Goal: Information Seeking & Learning: Learn about a topic

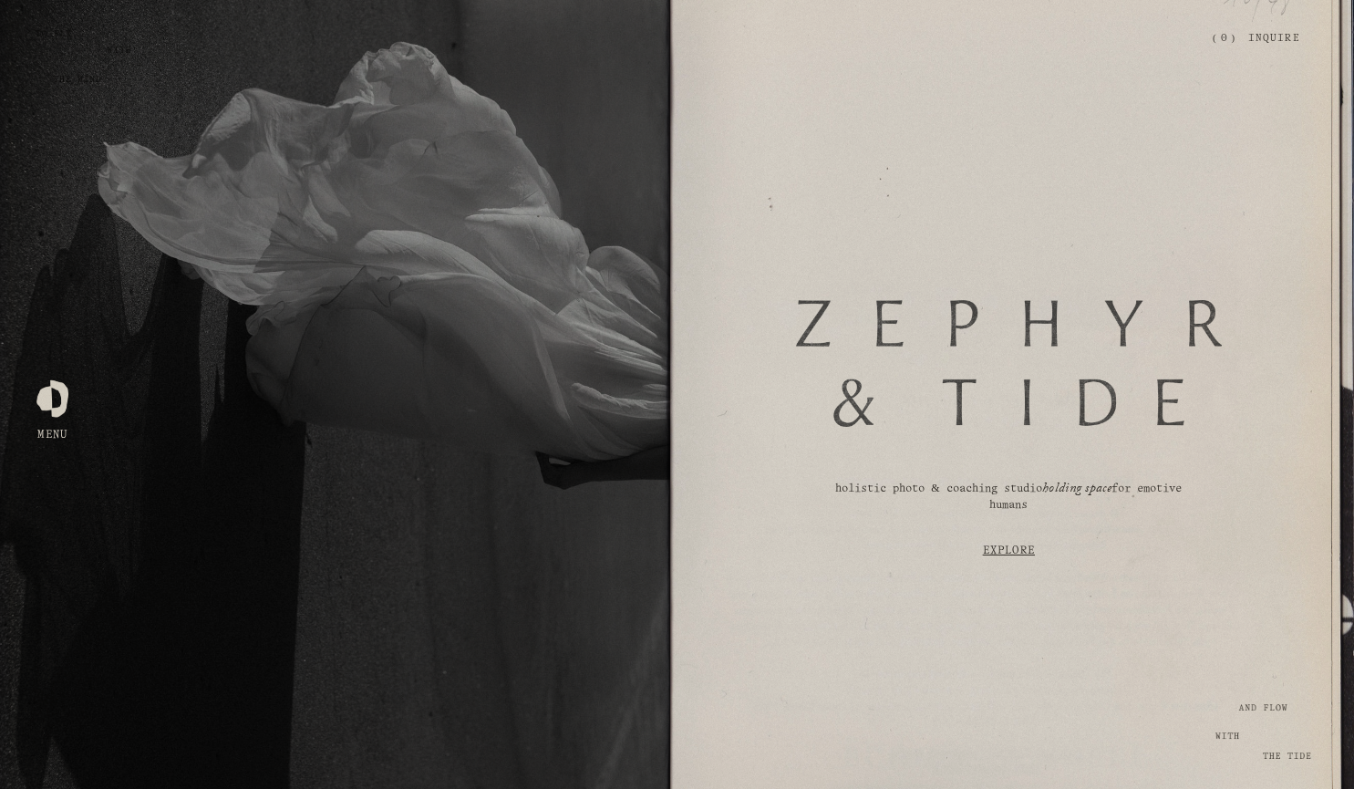
click at [1028, 552] on link "Explore" at bounding box center [1008, 551] width 569 height 54
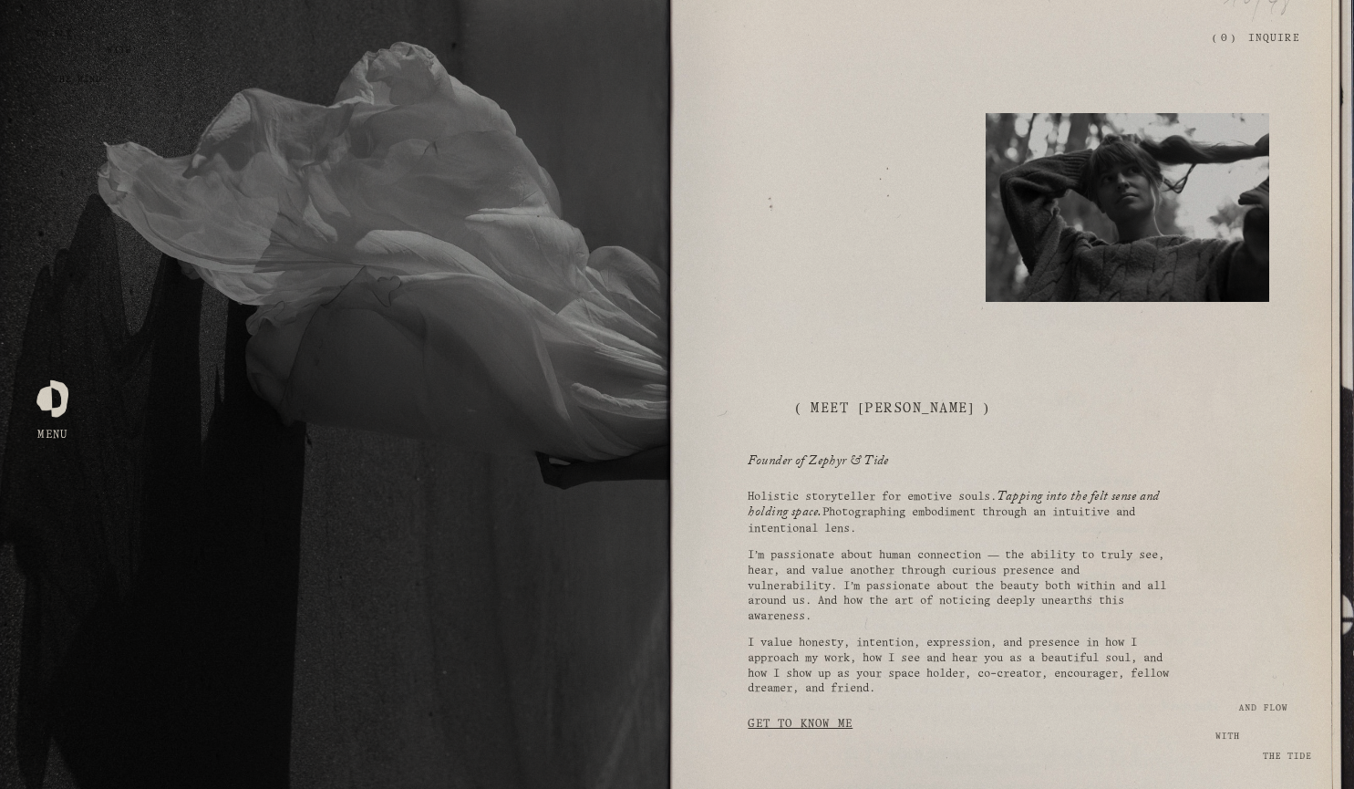
scroll to position [854, 0]
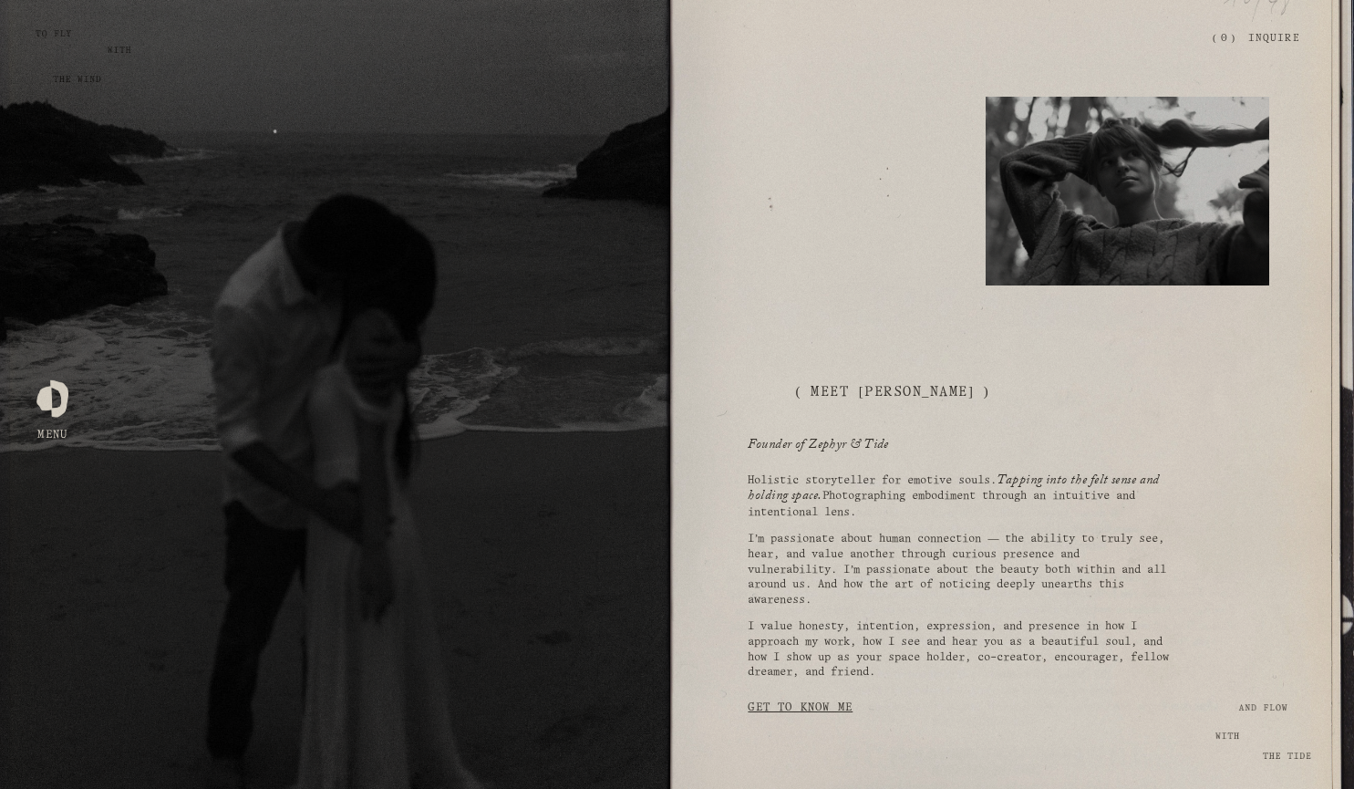
click at [821, 709] on link "Get to Know Me" at bounding box center [800, 707] width 105 height 35
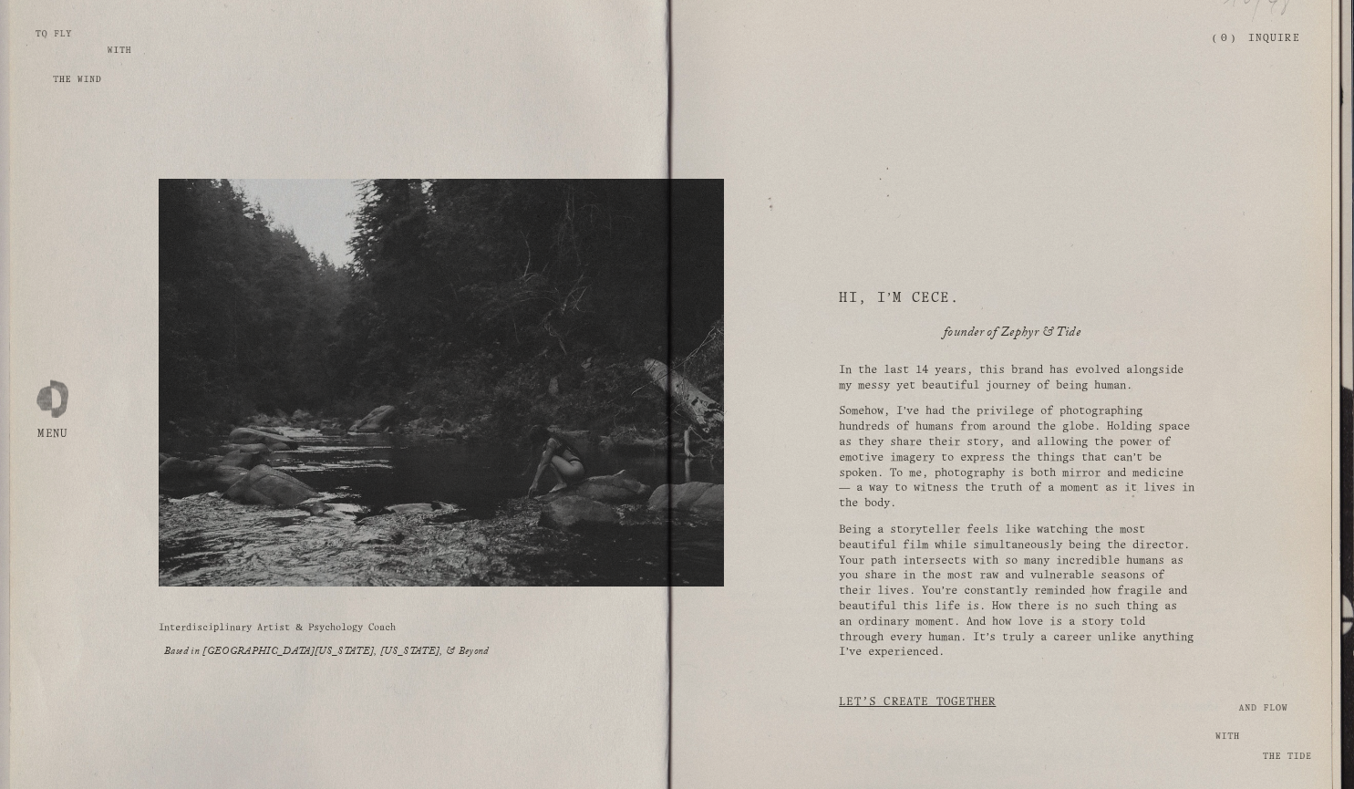
click at [38, 404] on div at bounding box center [52, 394] width 32 height 32
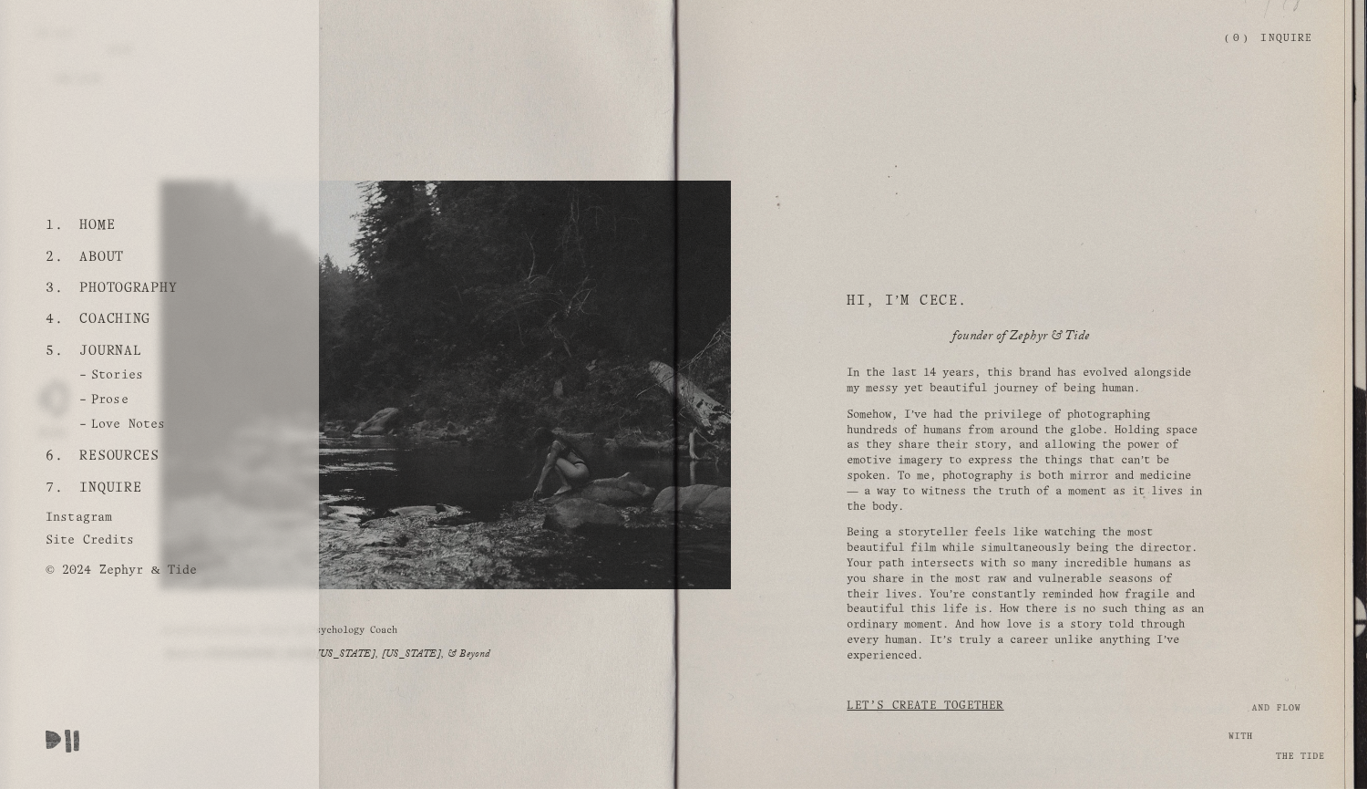
click at [111, 352] on link "Journal" at bounding box center [111, 350] width 76 height 31
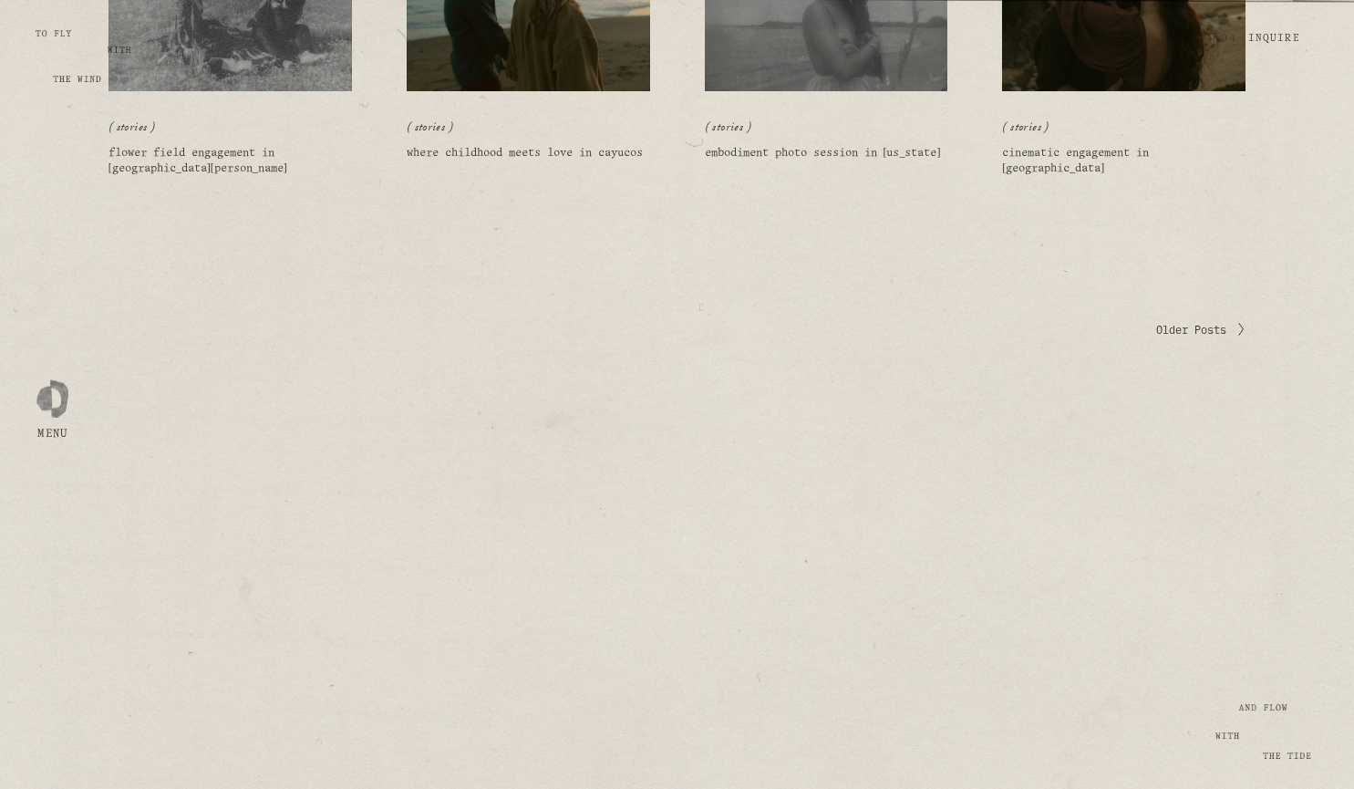
scroll to position [1346, 0]
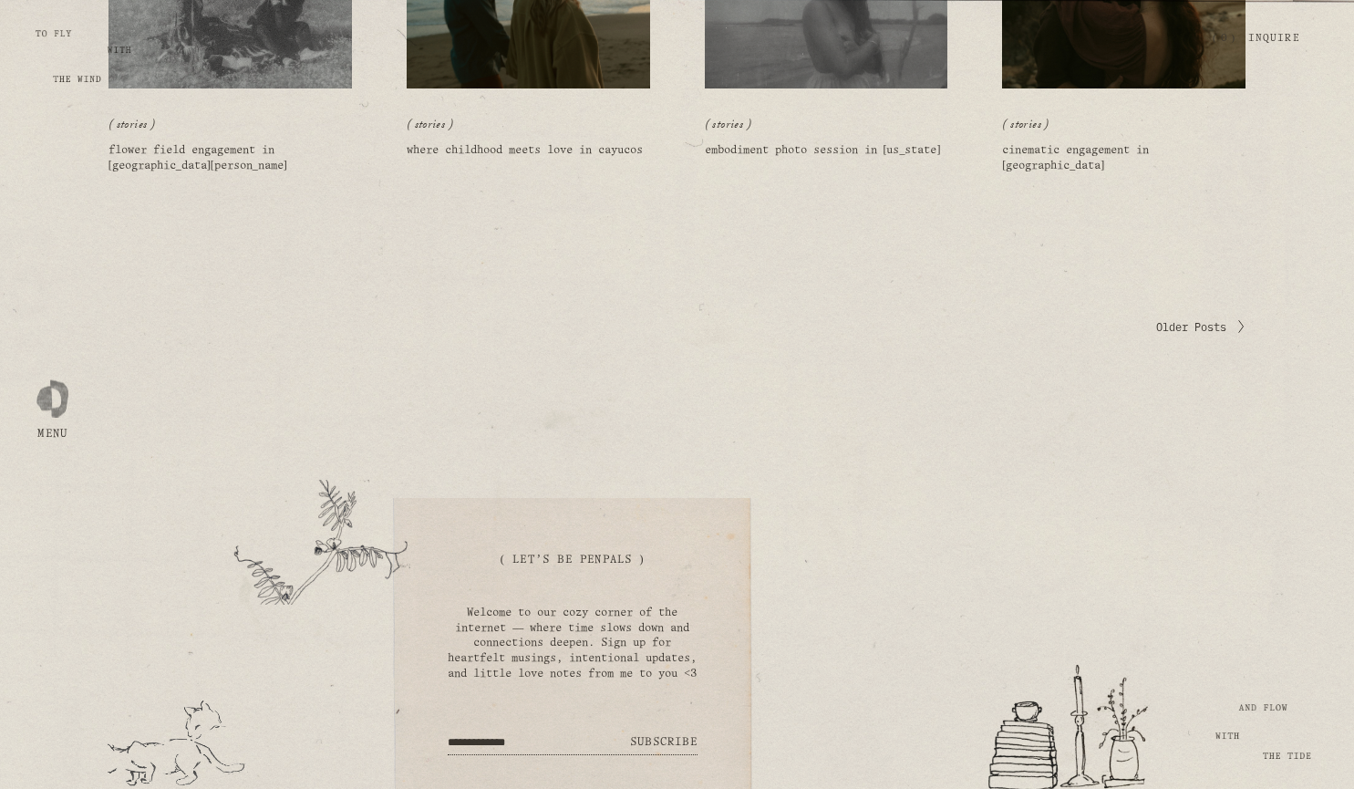
click at [1200, 330] on span "Older Posts" at bounding box center [1191, 326] width 70 height 15
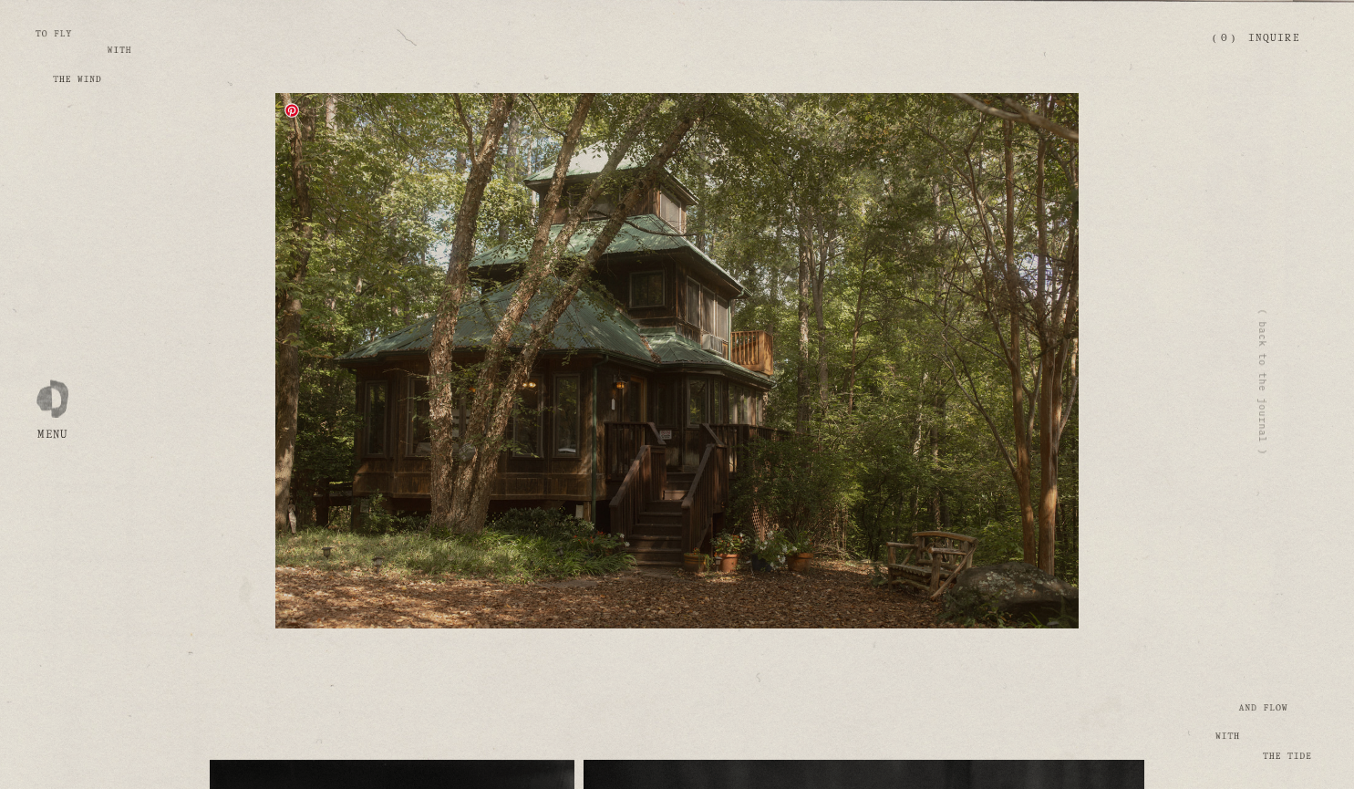
scroll to position [1126, 0]
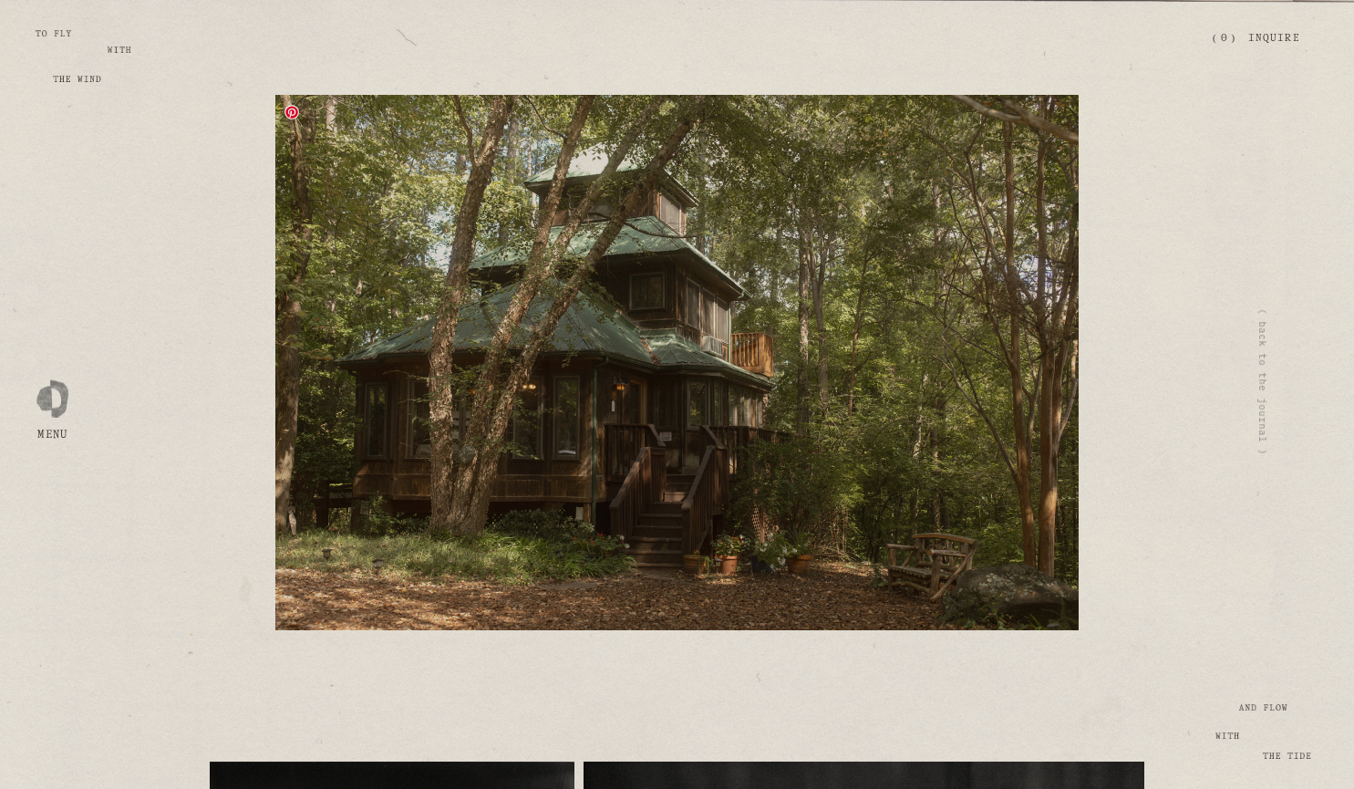
click at [848, 137] on img at bounding box center [676, 362] width 803 height 535
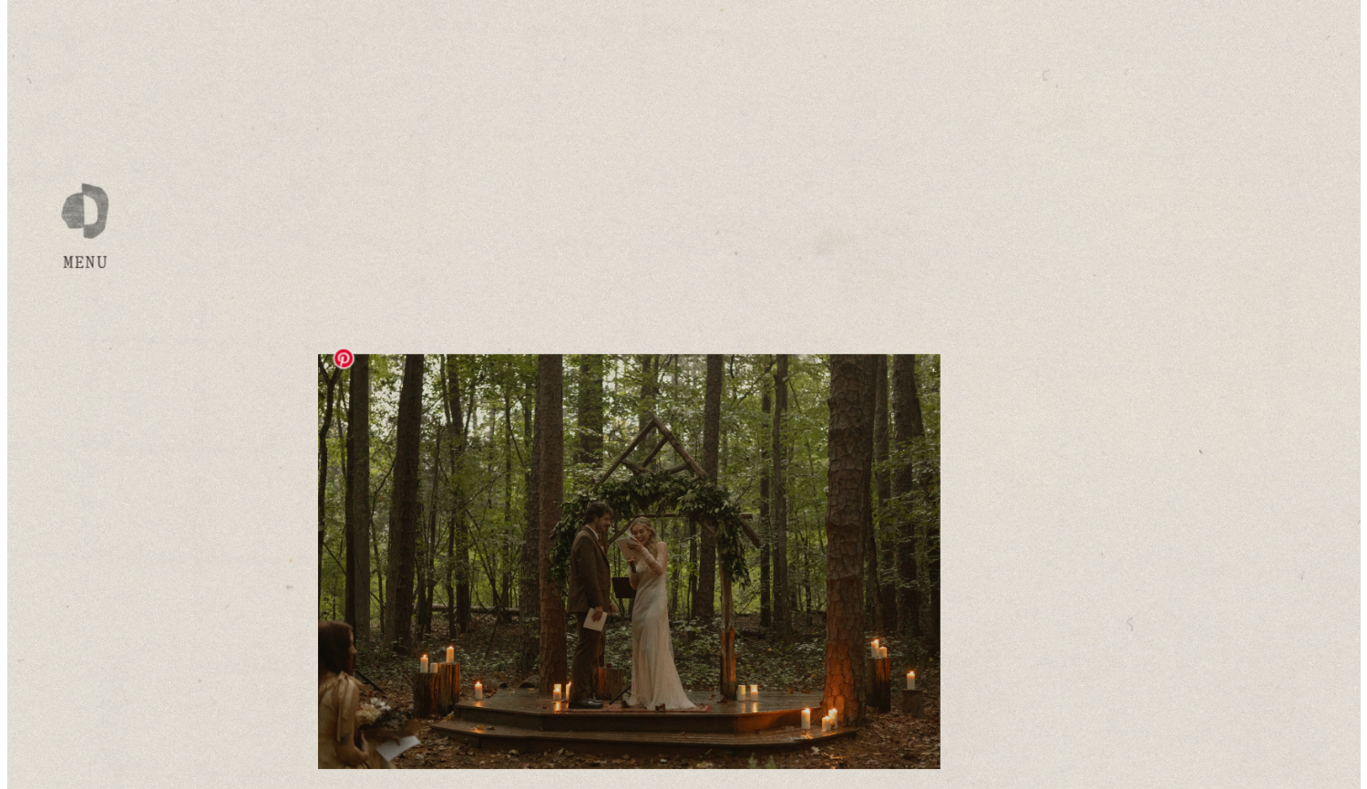
scroll to position [20837, 0]
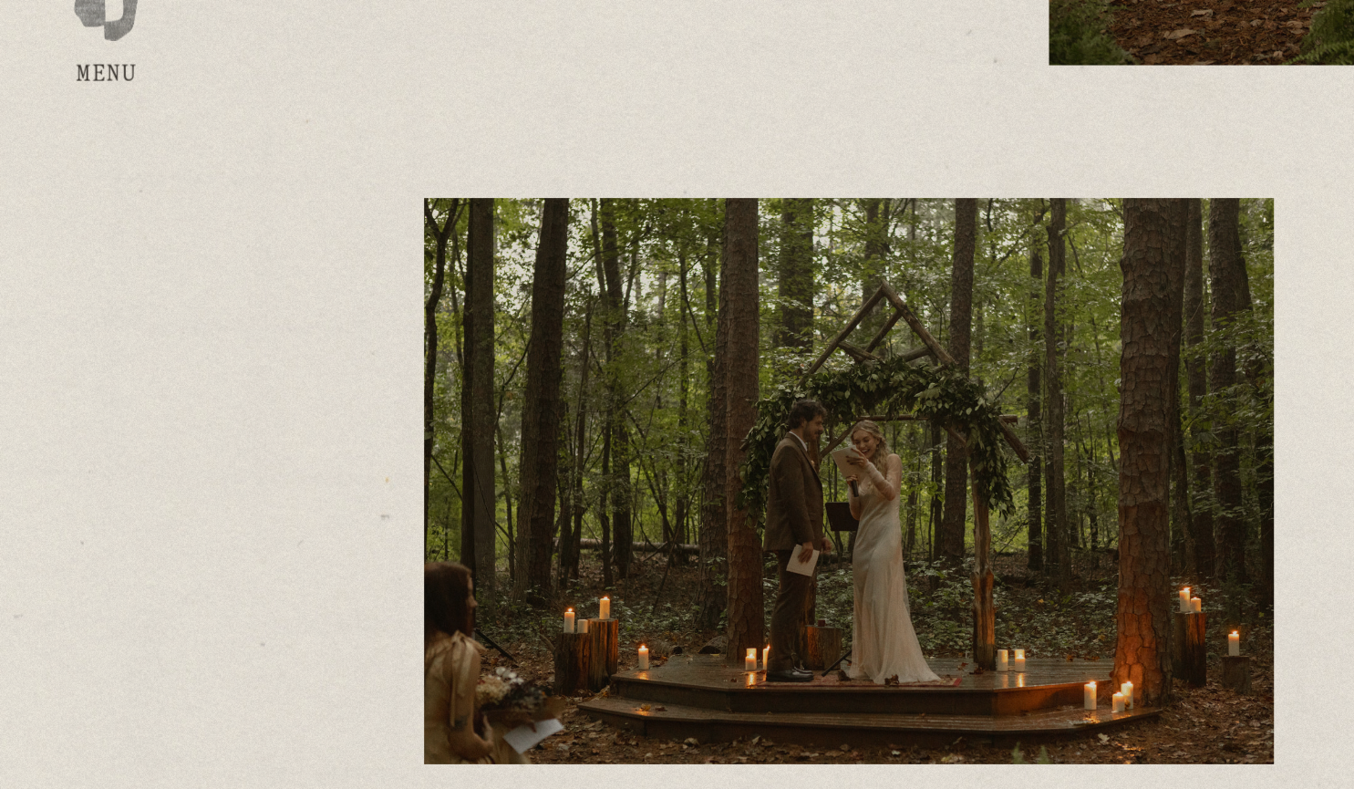
click at [50, 410] on div at bounding box center [52, 394] width 32 height 32
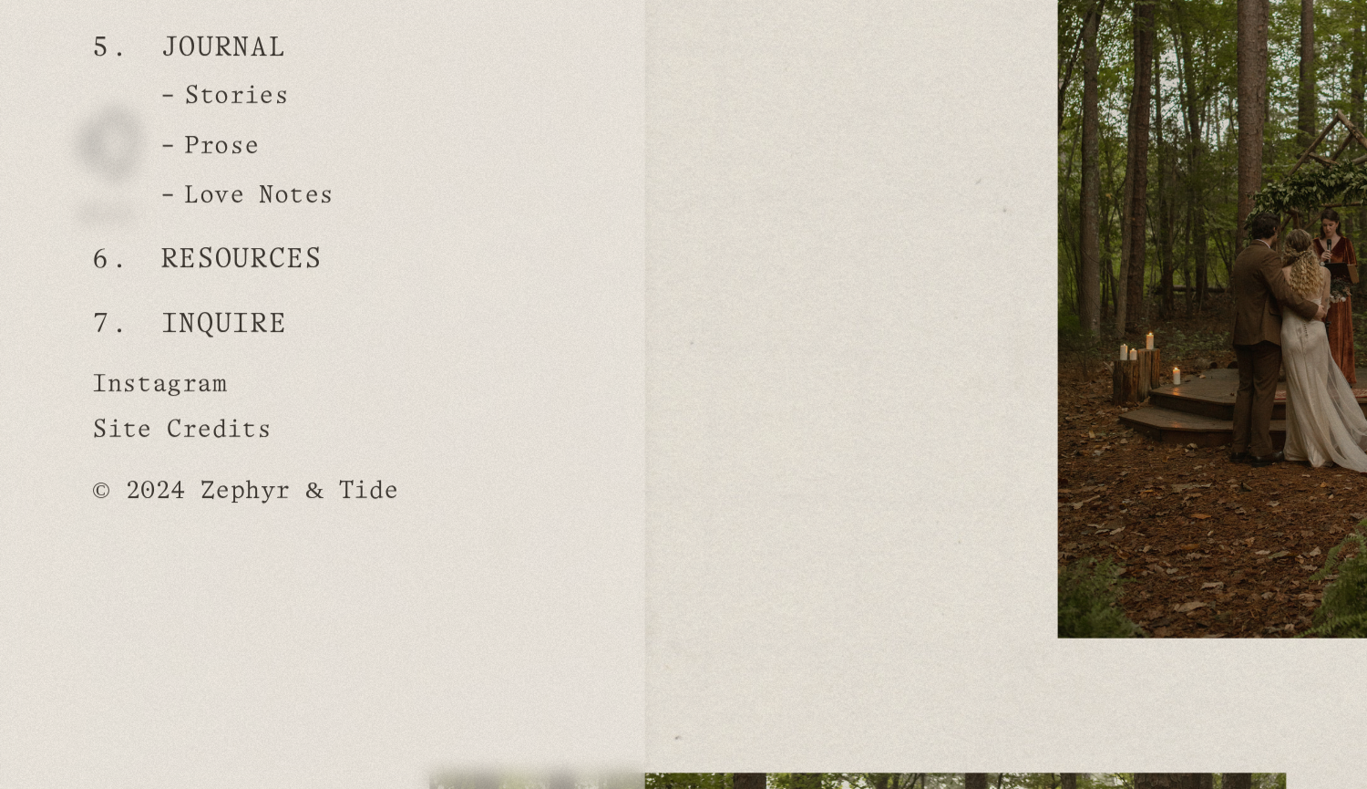
click at [120, 371] on link "Stories" at bounding box center [98, 379] width 104 height 23
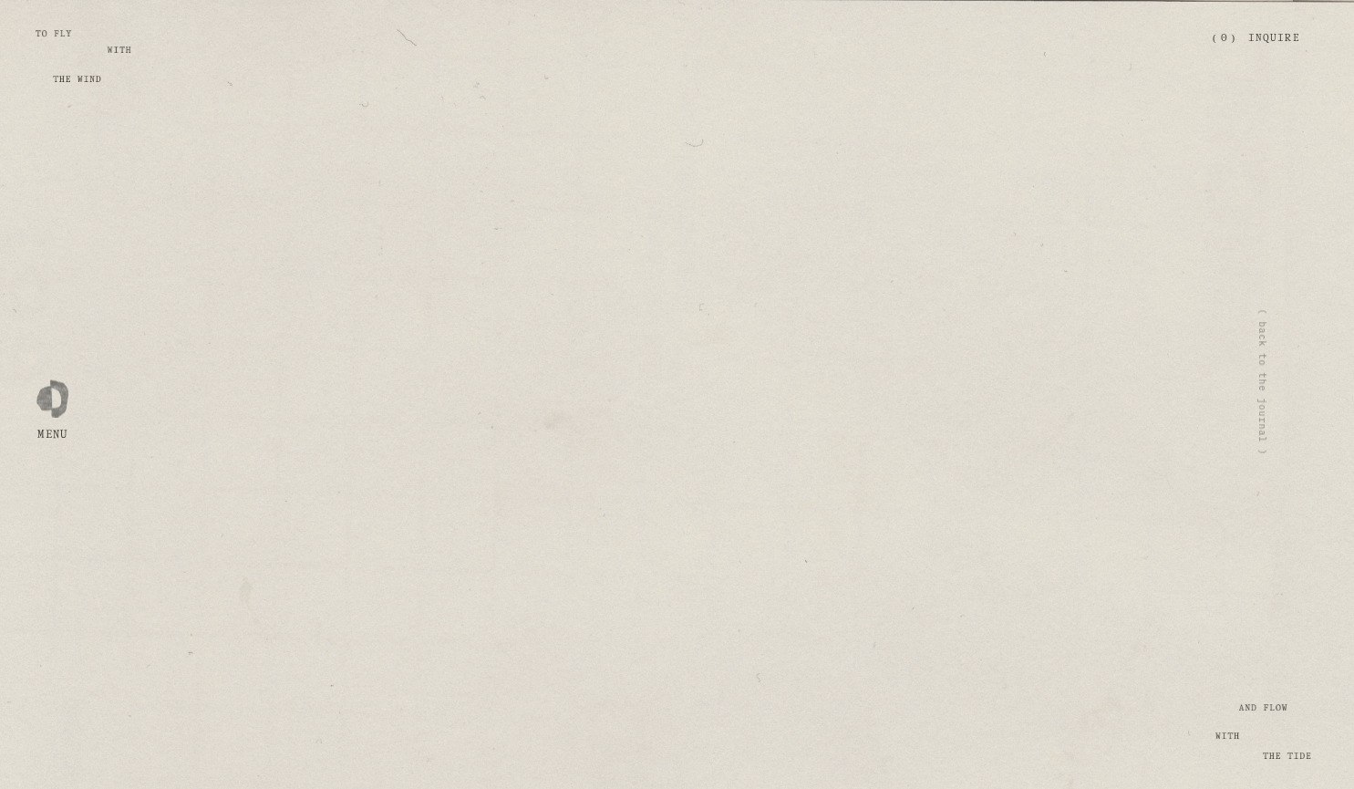
scroll to position [15495, 0]
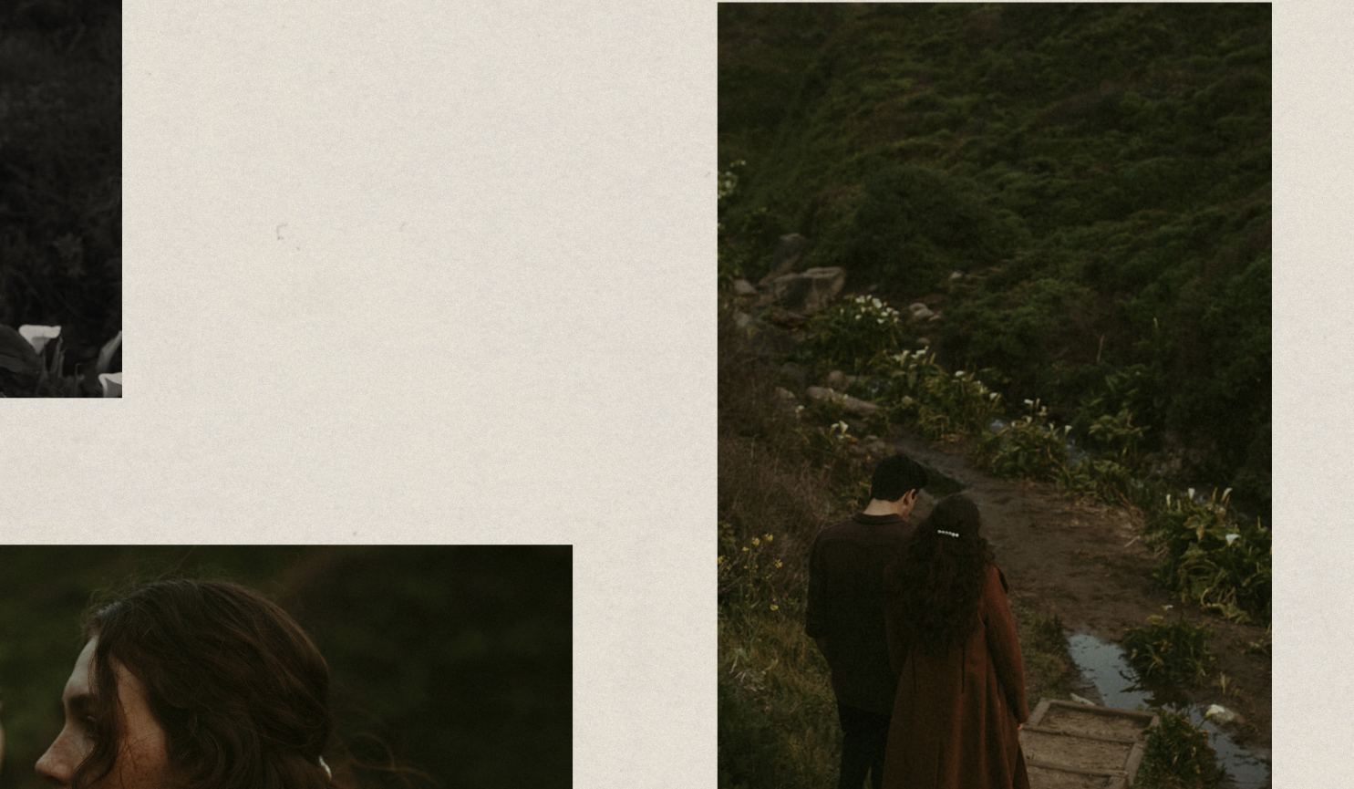
click at [847, 348] on div at bounding box center [677, 413] width 934 height 624
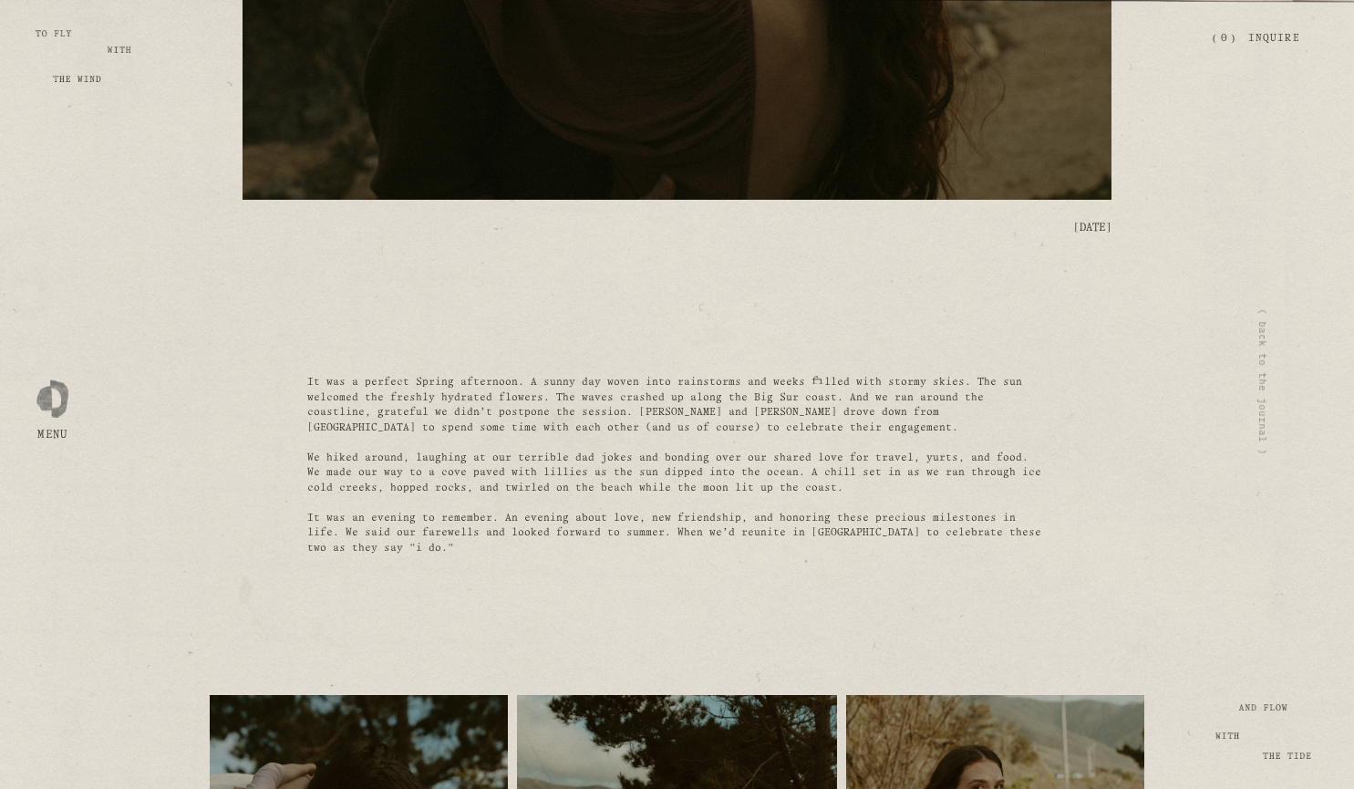
scroll to position [580, 0]
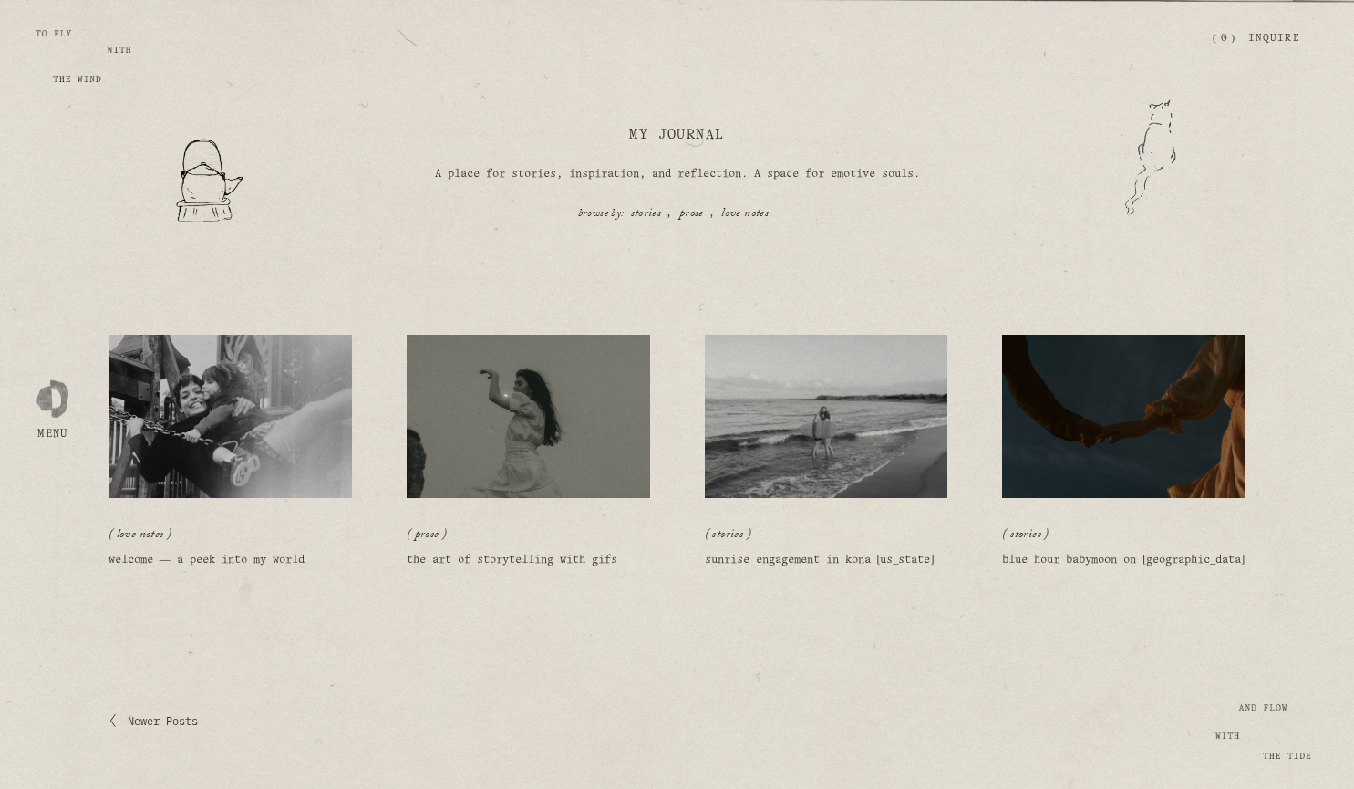
scroll to position [388, 0]
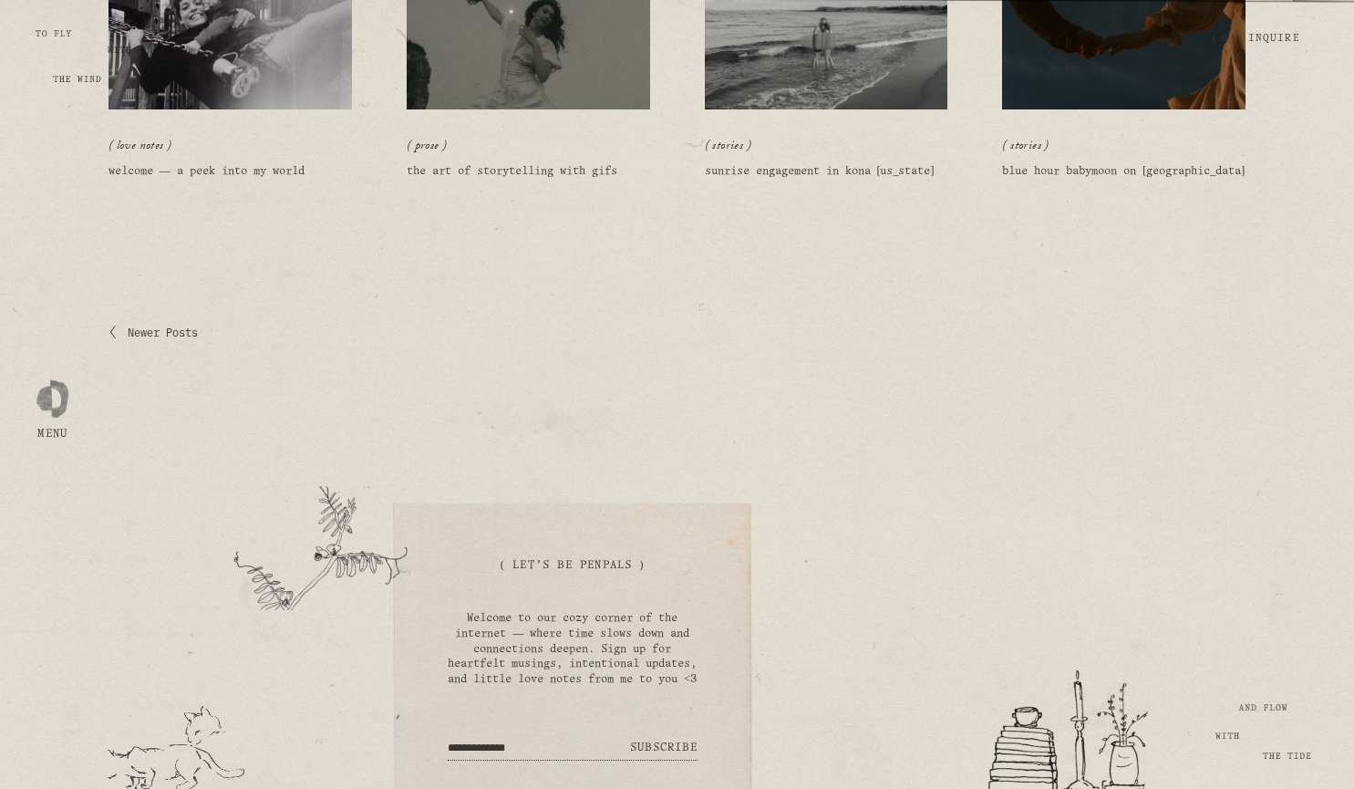
click at [160, 334] on span "Newer Posts" at bounding box center [163, 332] width 70 height 15
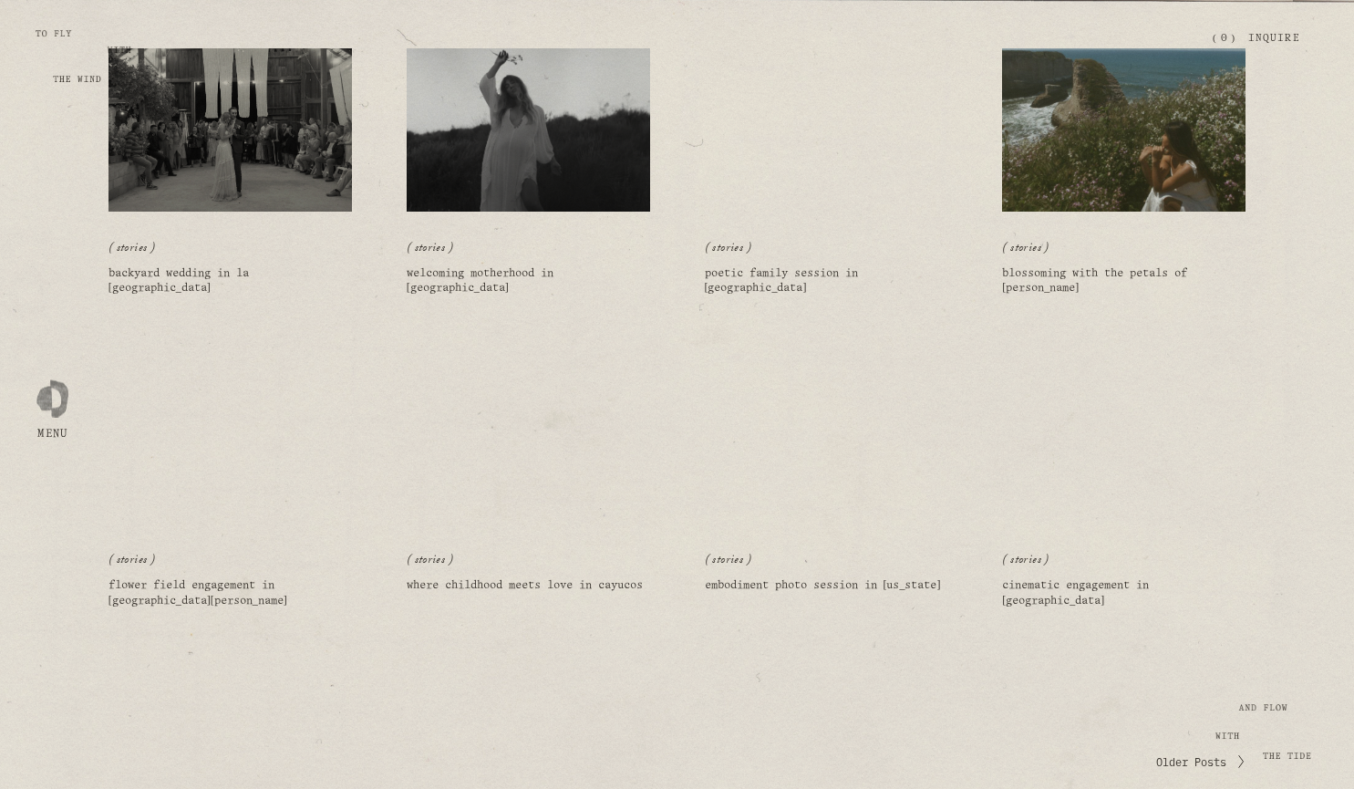
scroll to position [909, 0]
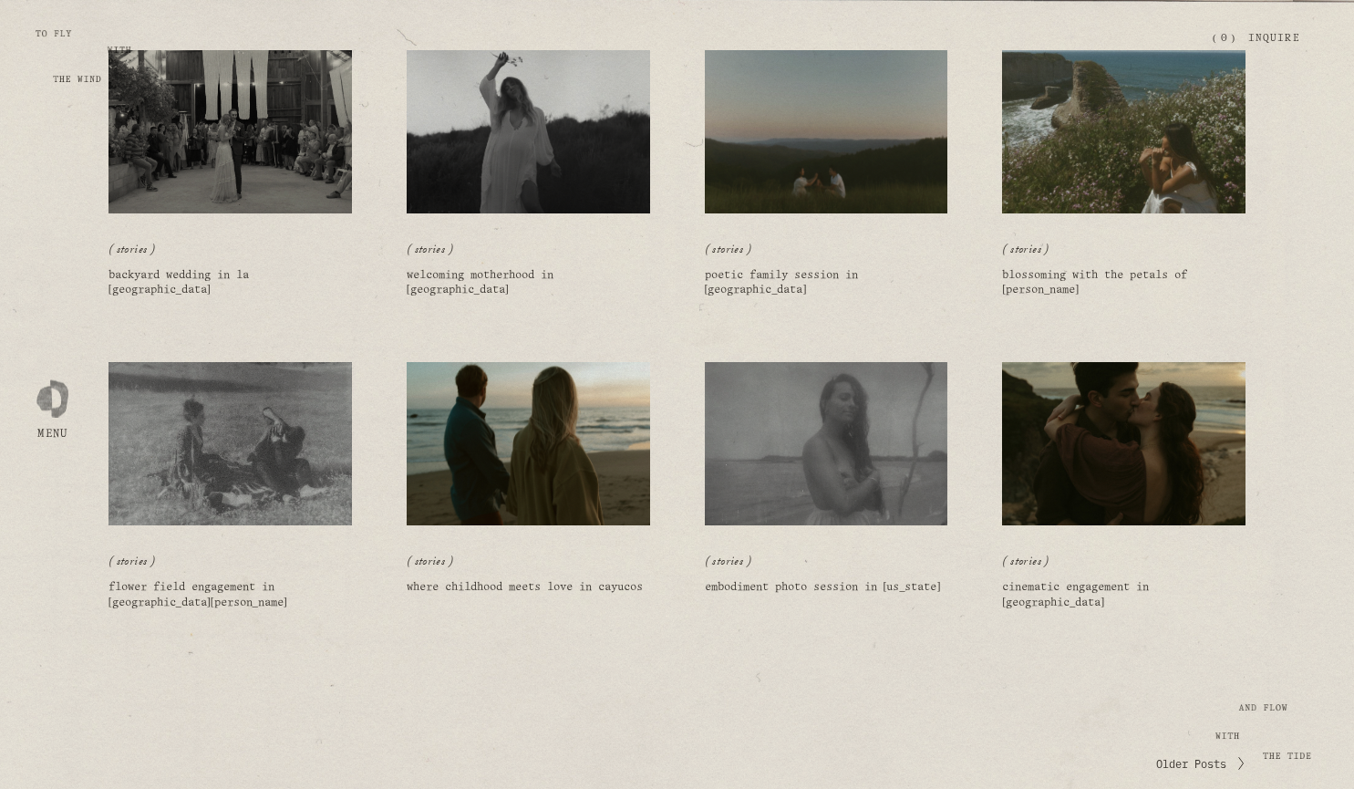
click at [507, 507] on img at bounding box center [528, 443] width 246 height 165
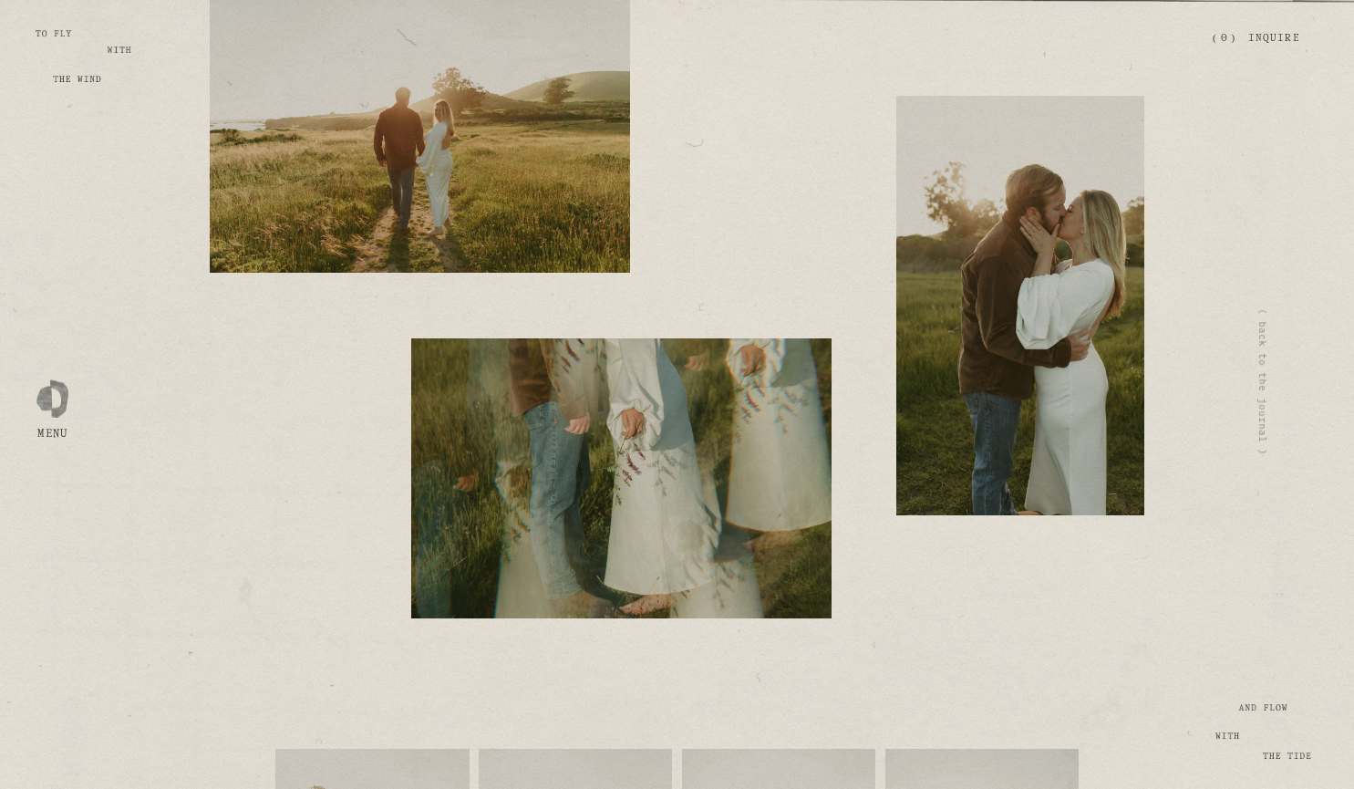
scroll to position [7679, 0]
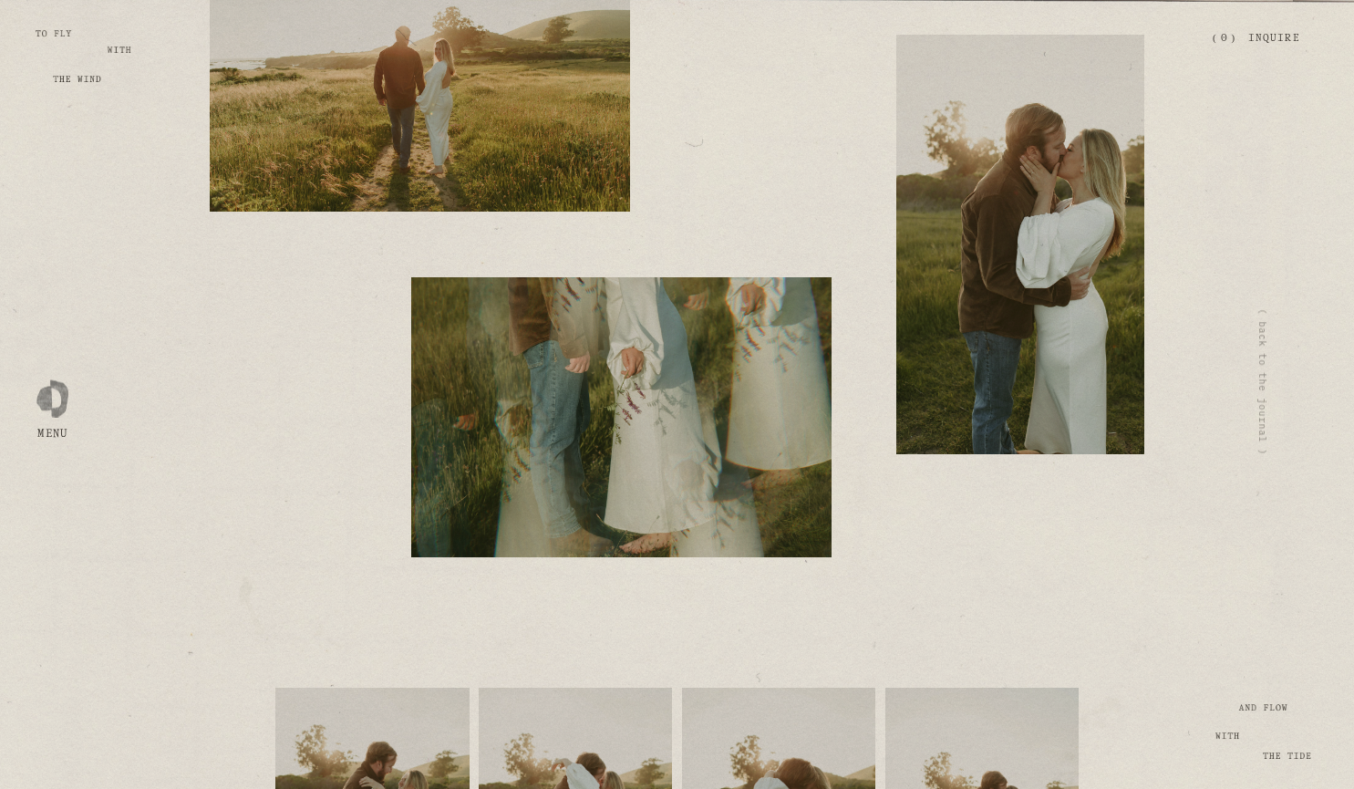
click at [508, 490] on img at bounding box center [621, 417] width 420 height 280
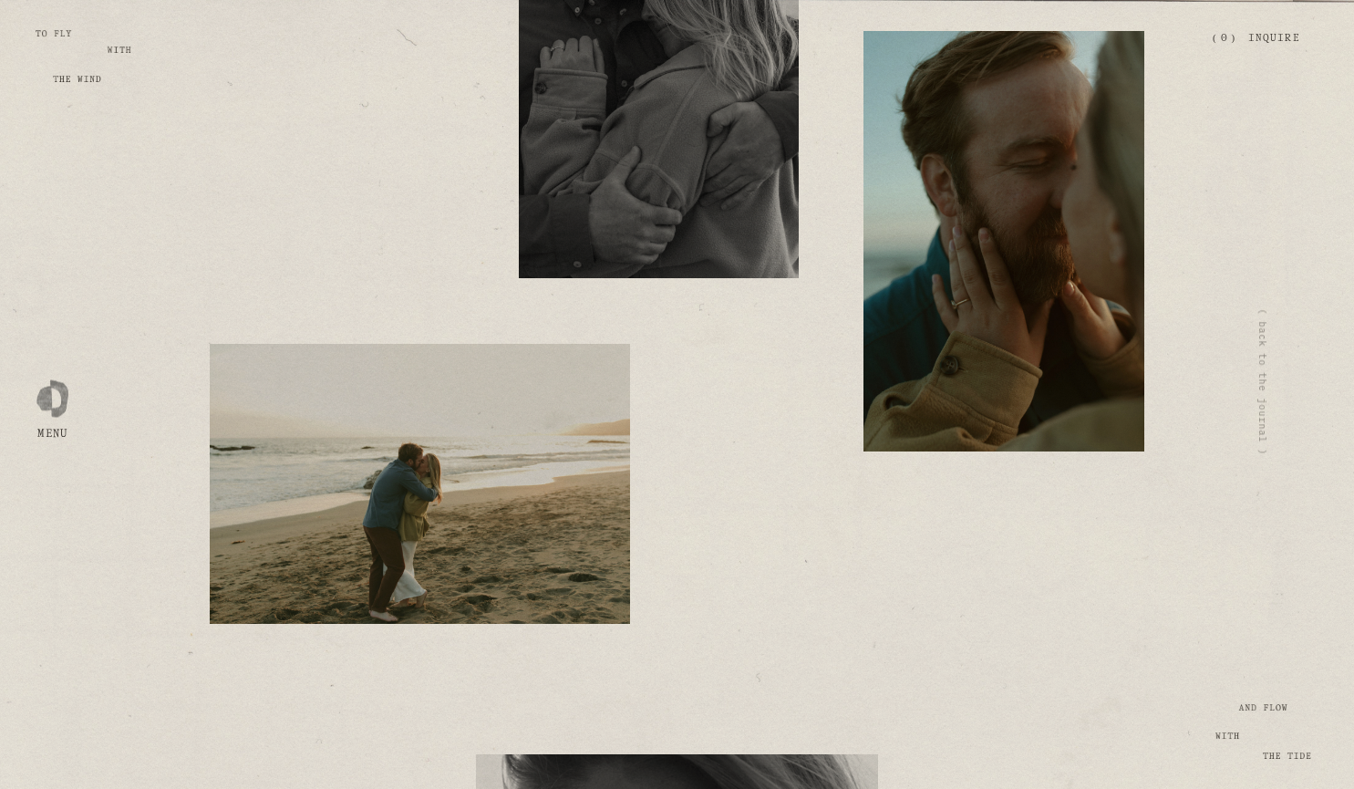
scroll to position [14102, 0]
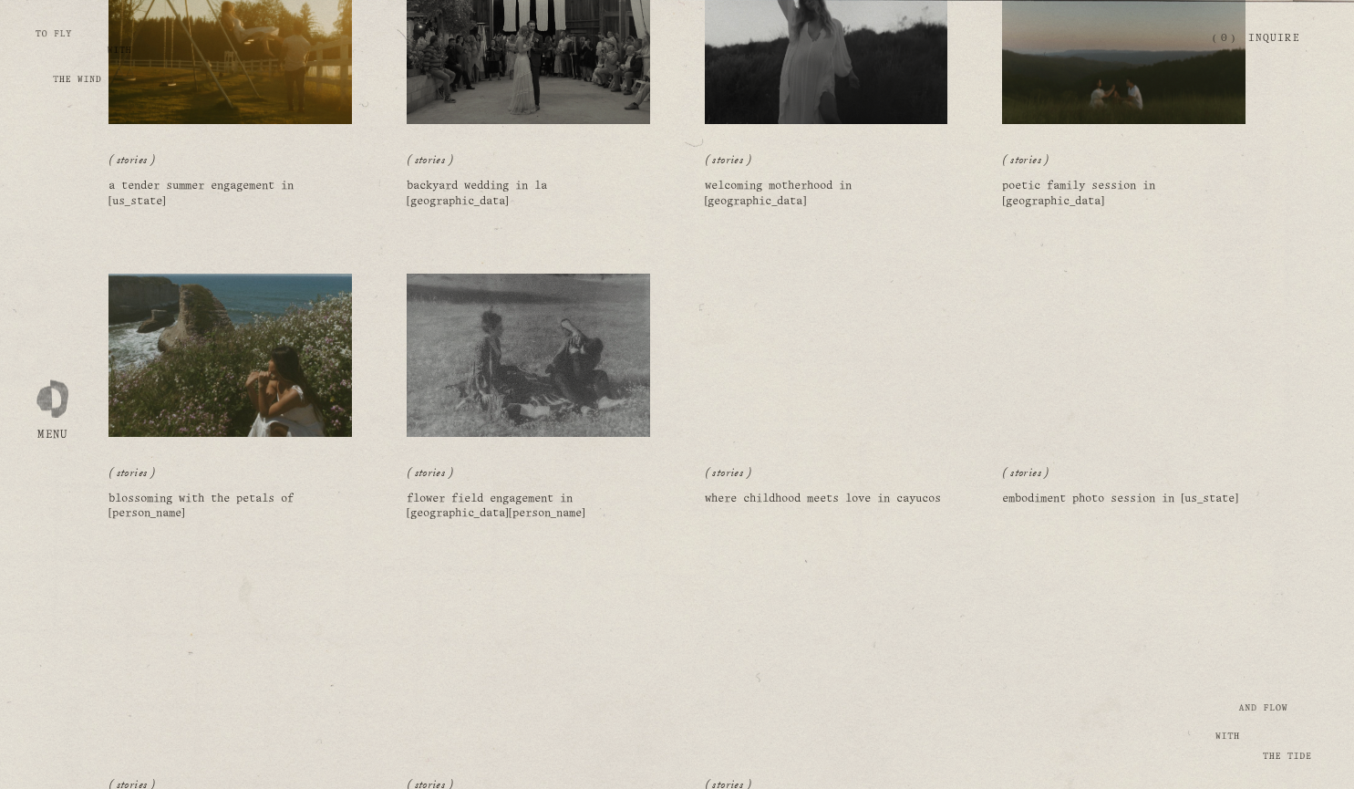
scroll to position [686, 0]
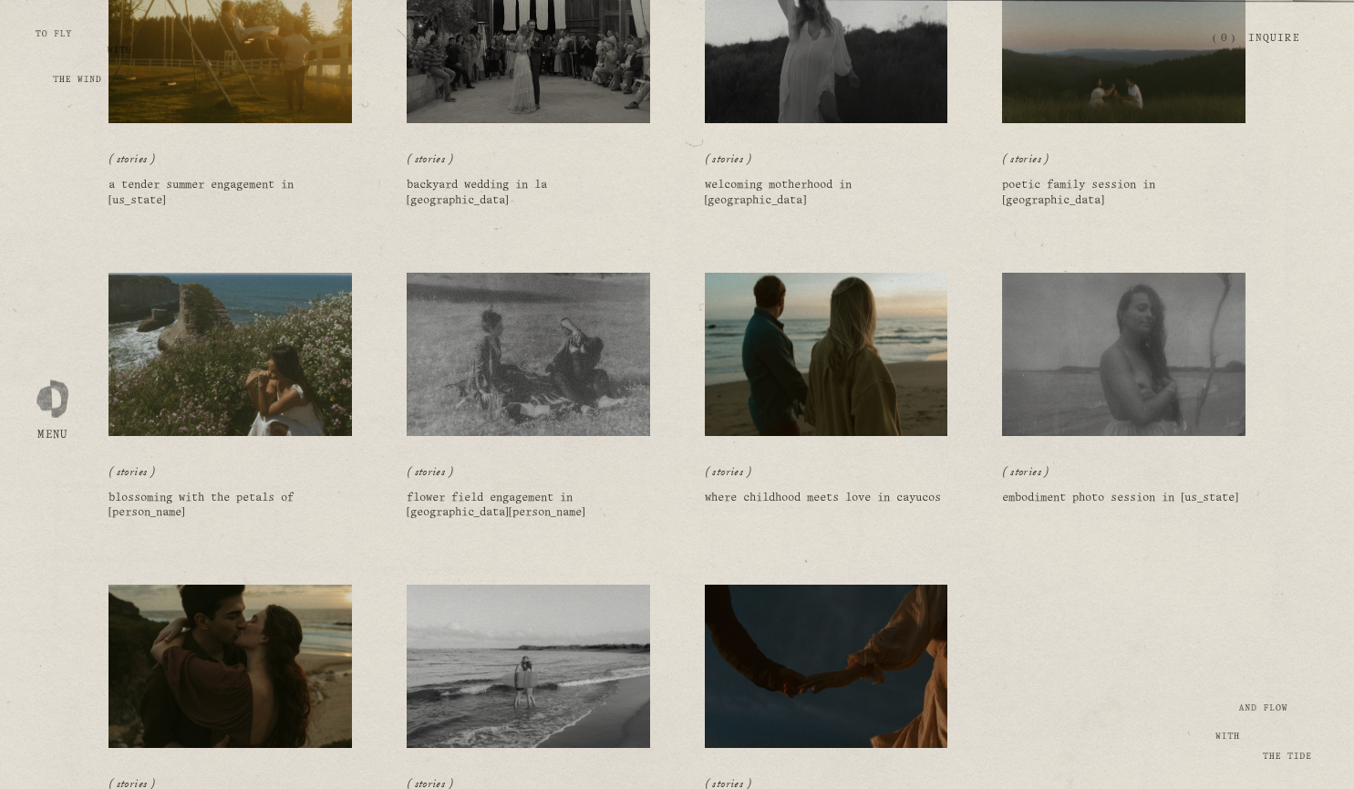
click at [268, 663] on img at bounding box center [230, 665] width 246 height 165
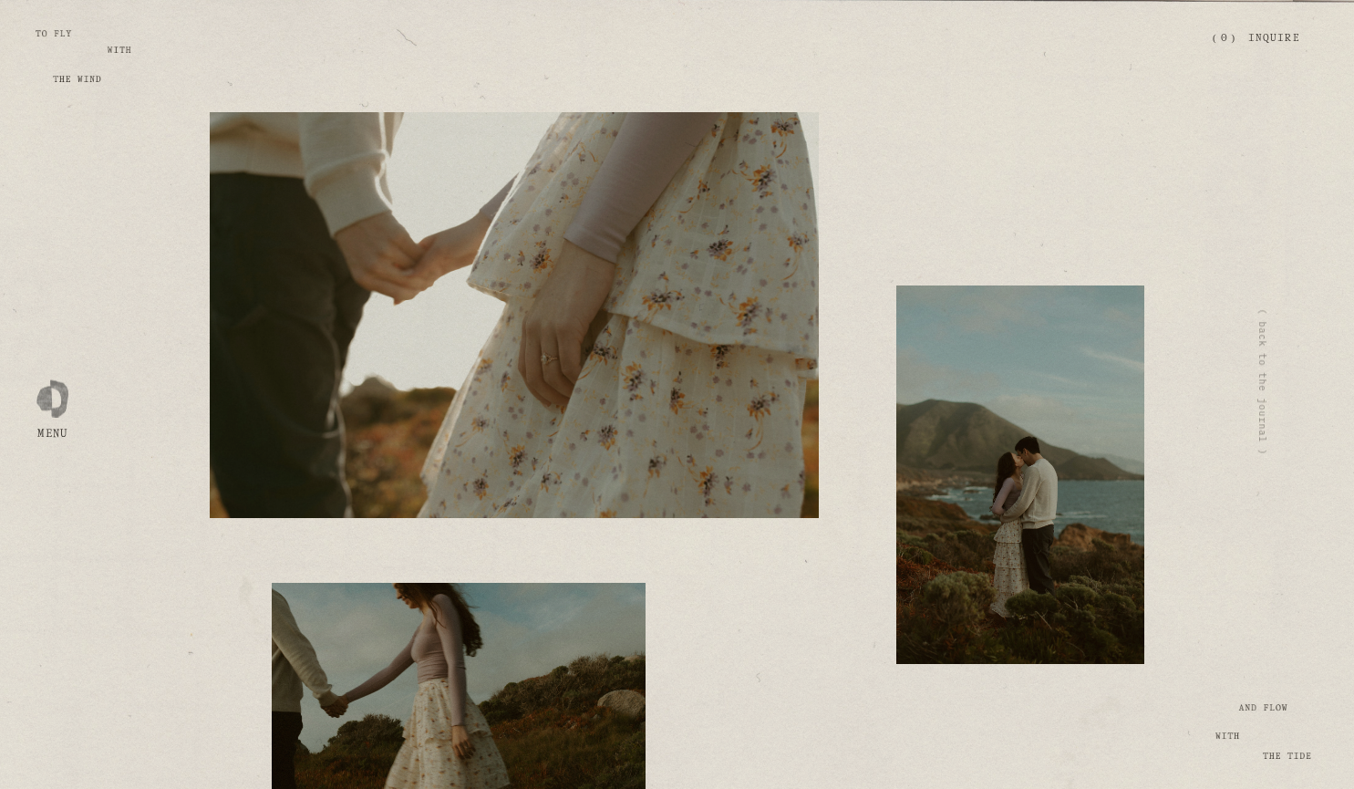
scroll to position [3903, 0]
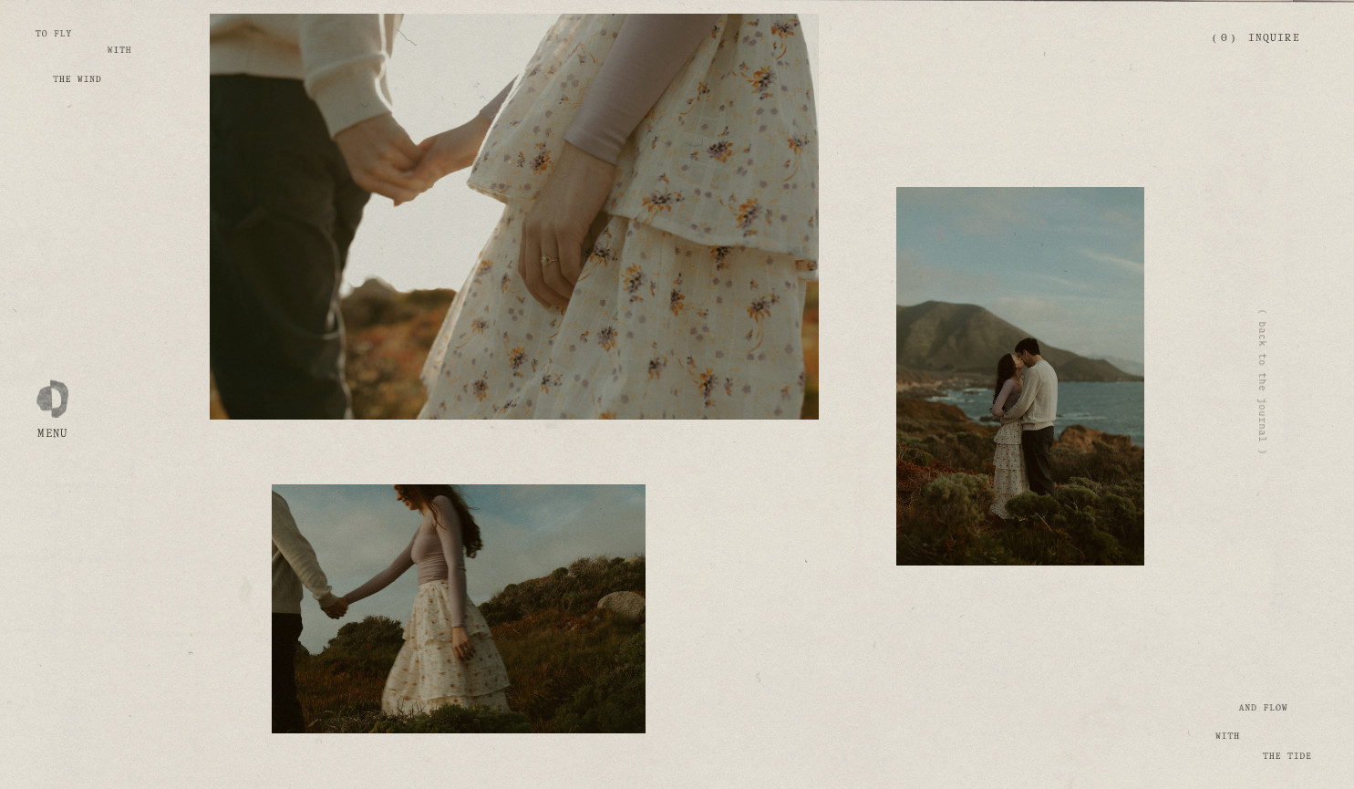
click at [1027, 251] on img at bounding box center [1022, 376] width 252 height 378
